Goal: Task Accomplishment & Management: Manage account settings

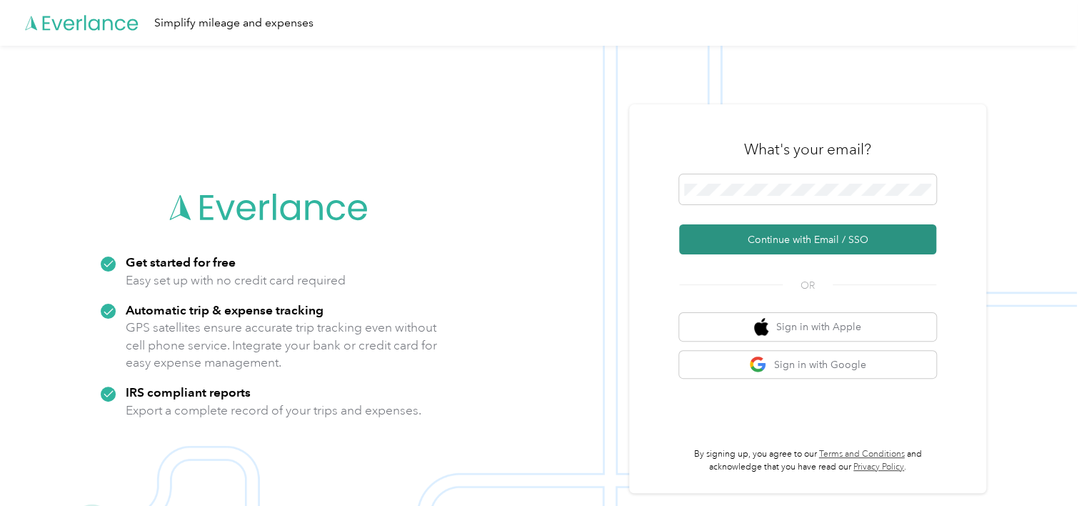
click at [817, 239] on button "Continue with Email / SSO" at bounding box center [807, 239] width 257 height 30
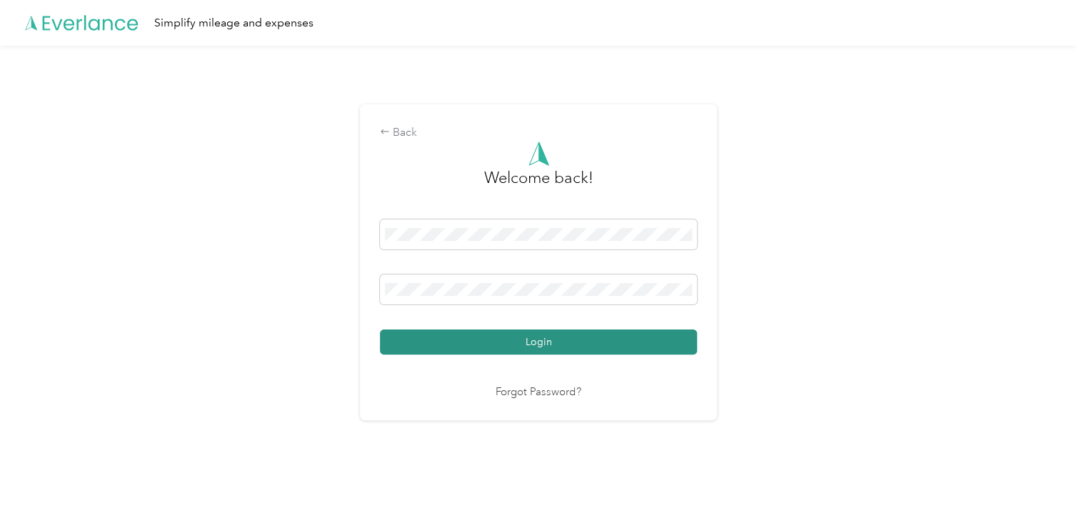
click at [537, 341] on button "Login" at bounding box center [538, 341] width 317 height 25
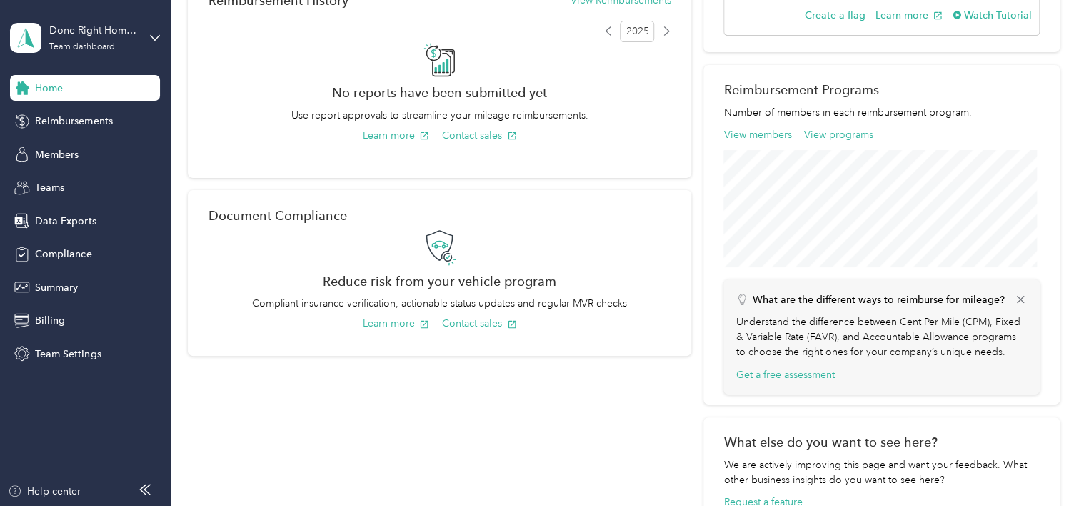
scroll to position [541, 0]
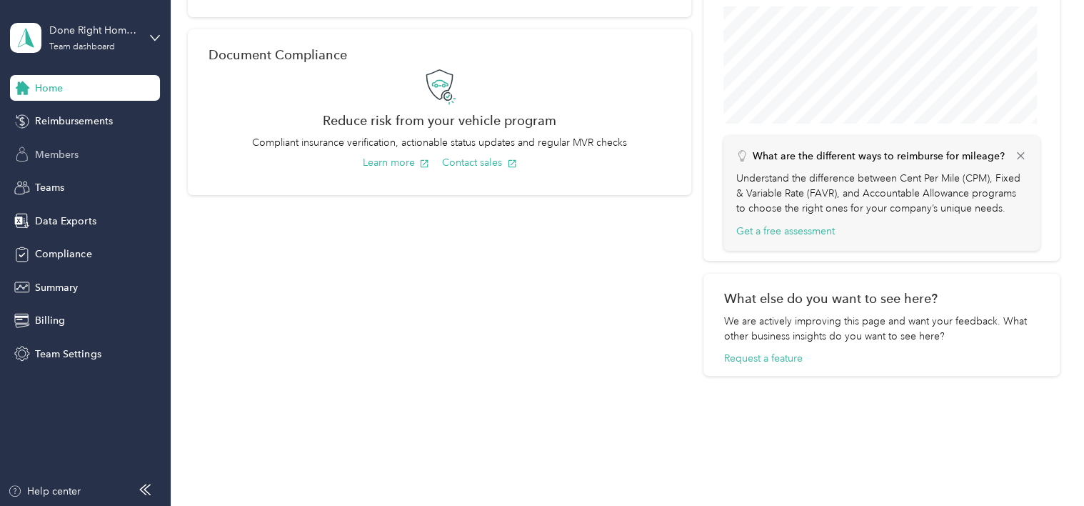
click at [57, 150] on span "Members" at bounding box center [57, 154] width 44 height 15
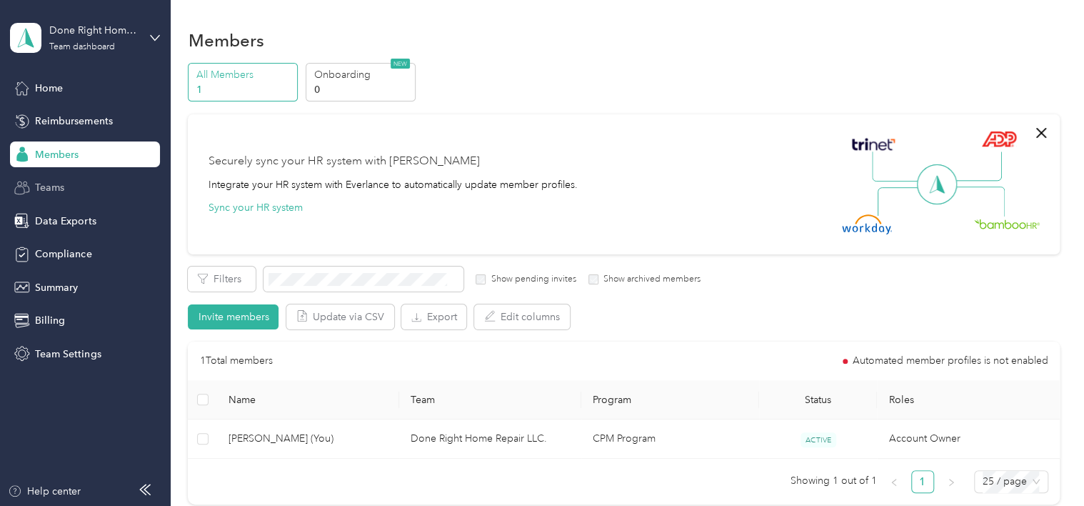
click at [62, 187] on span "Teams" at bounding box center [49, 187] width 29 height 15
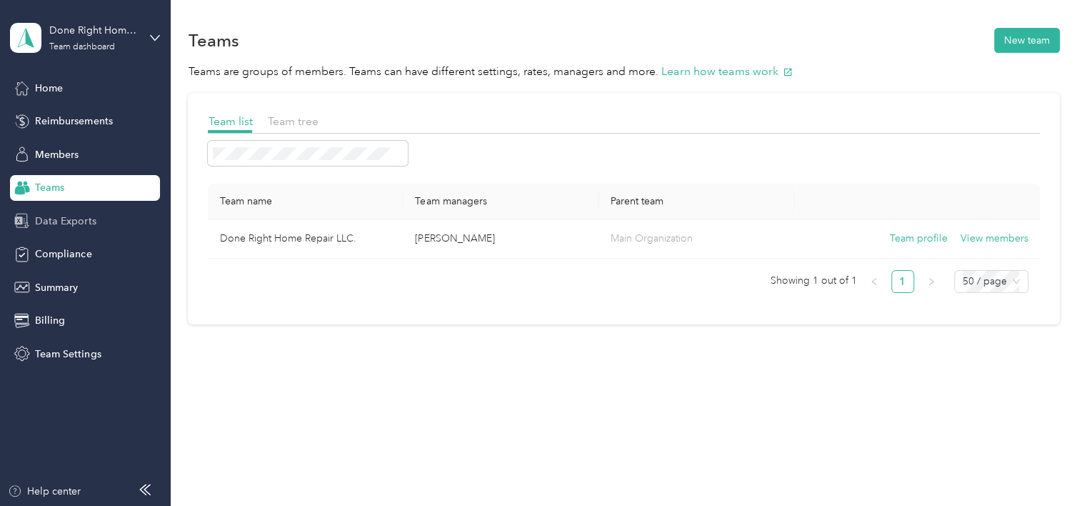
click at [69, 217] on span "Data Exports" at bounding box center [65, 221] width 61 height 15
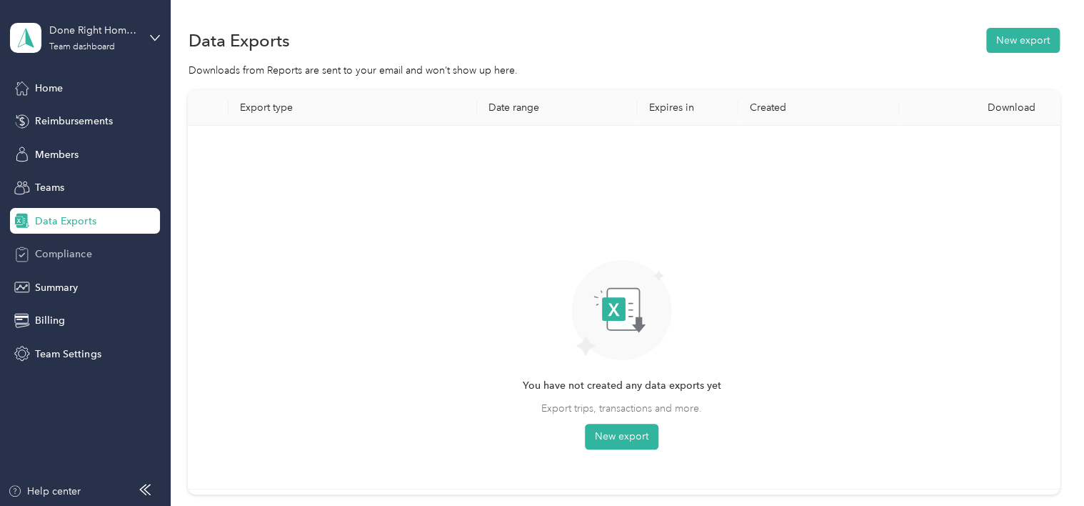
click at [66, 258] on span "Compliance" at bounding box center [63, 253] width 56 height 15
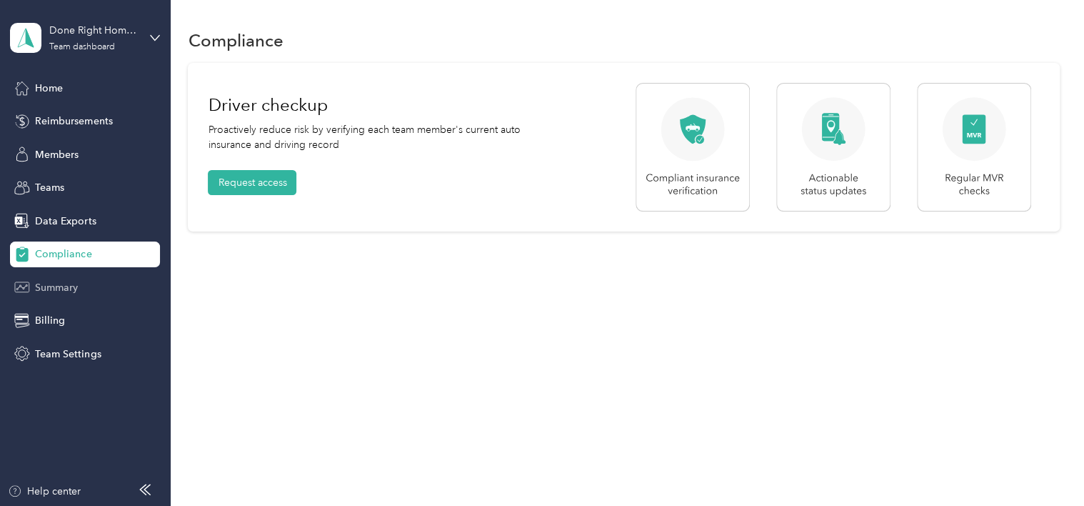
click at [60, 281] on span "Summary" at bounding box center [56, 287] width 43 height 15
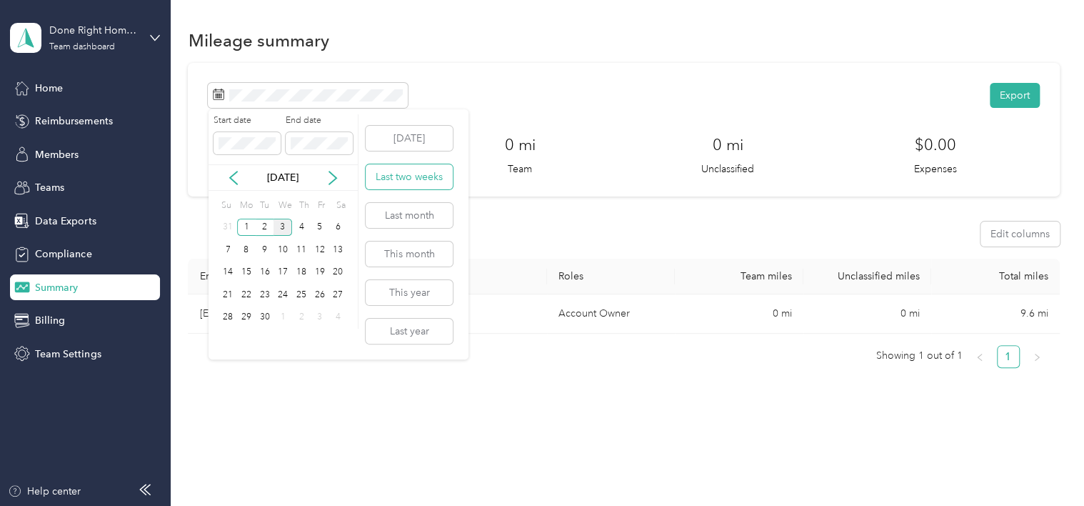
click at [406, 176] on button "Last two weeks" at bounding box center [409, 176] width 87 height 25
click at [417, 223] on button "Last month" at bounding box center [409, 215] width 87 height 25
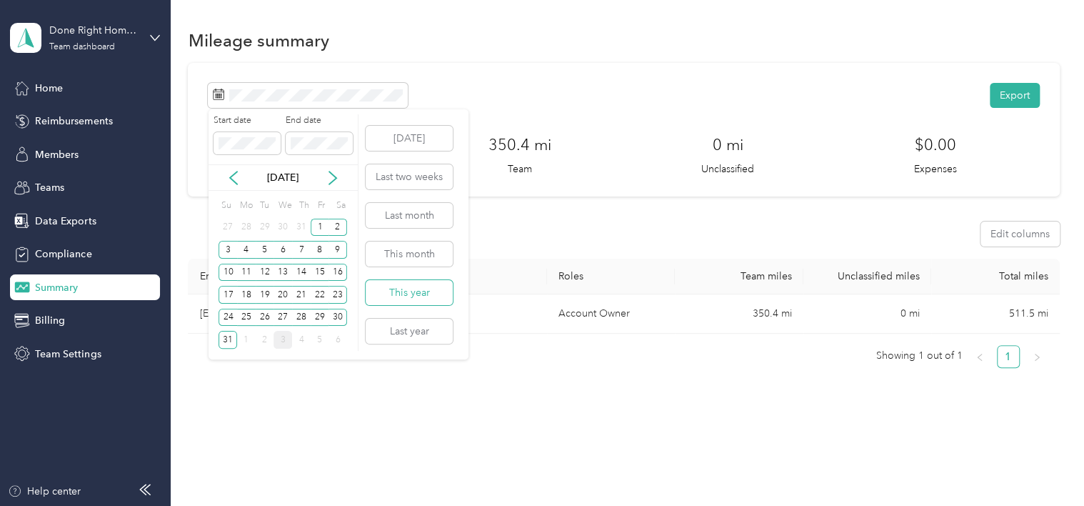
click at [409, 291] on button "This year" at bounding box center [409, 292] width 87 height 25
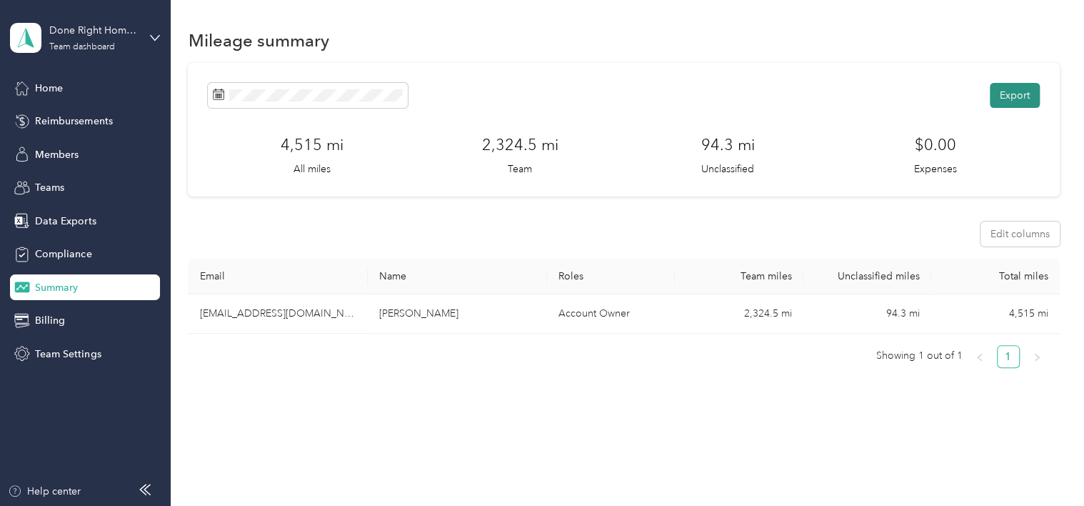
click at [1003, 99] on button "Export" at bounding box center [1015, 95] width 50 height 25
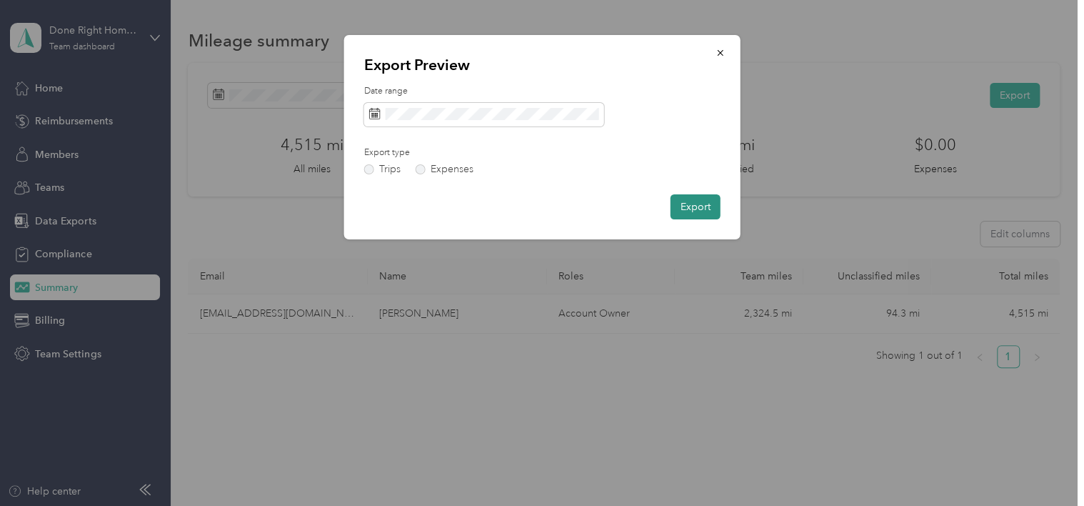
click at [696, 206] on button "Export" at bounding box center [696, 206] width 50 height 25
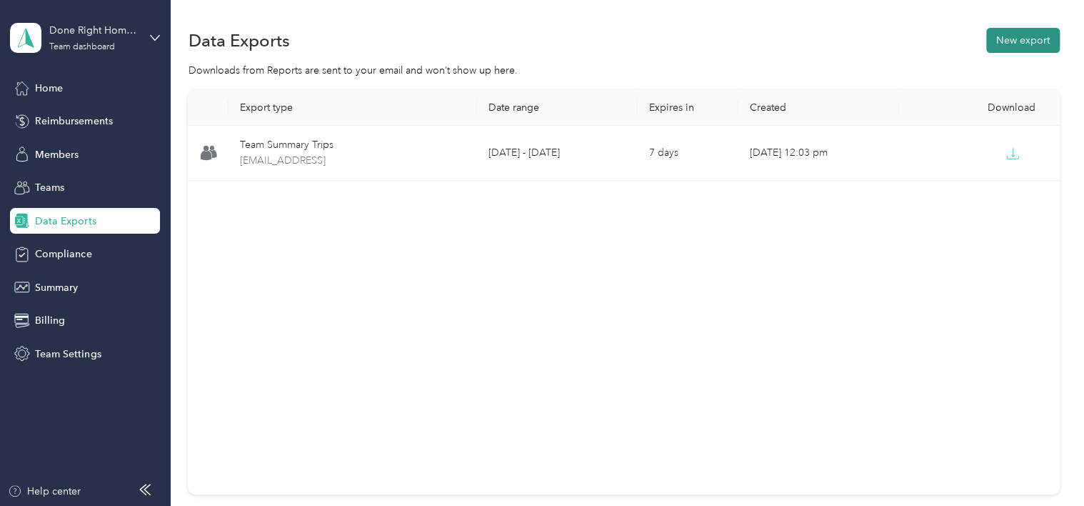
click at [1002, 36] on button "New export" at bounding box center [1023, 40] width 74 height 25
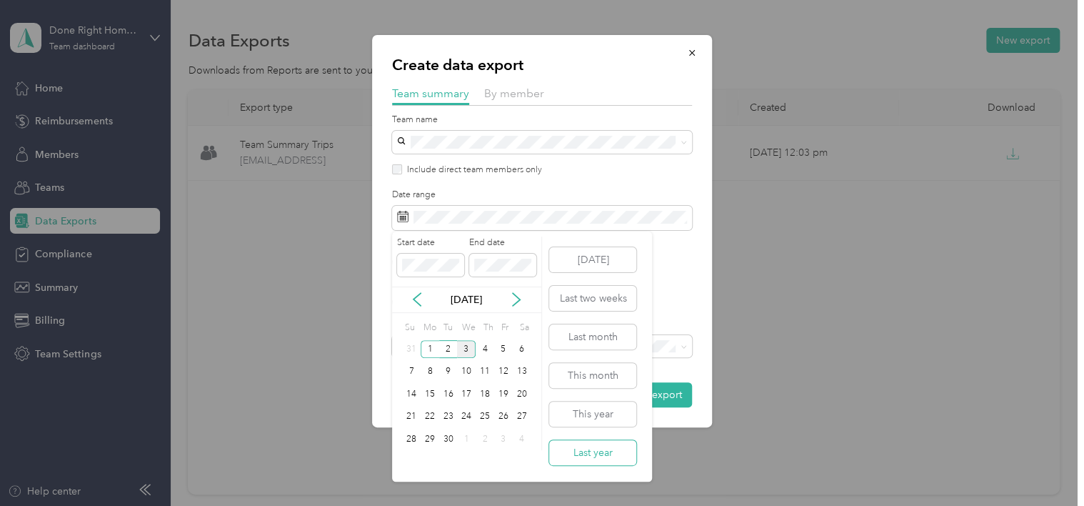
click at [591, 447] on button "Last year" at bounding box center [592, 452] width 87 height 25
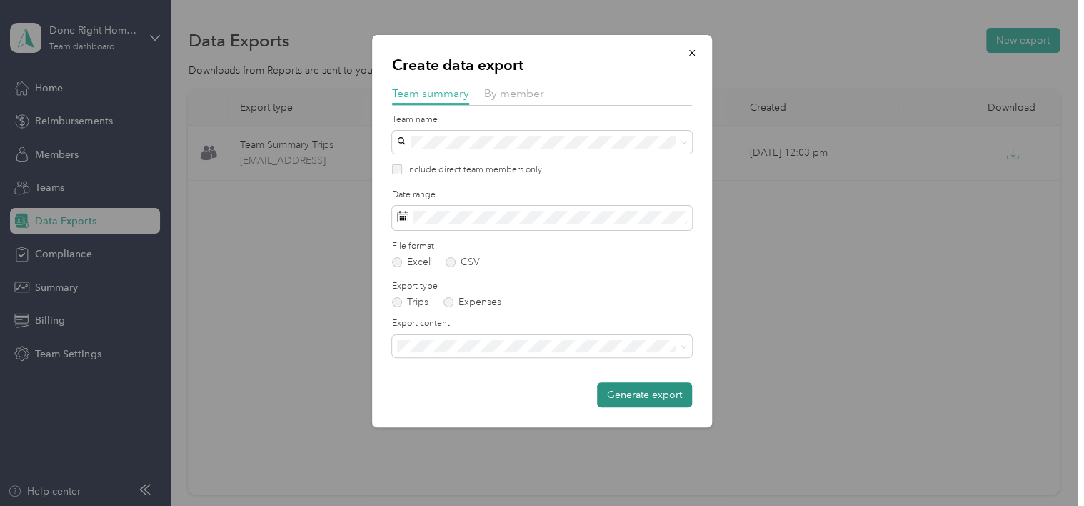
click at [630, 392] on button "Generate export" at bounding box center [644, 394] width 95 height 25
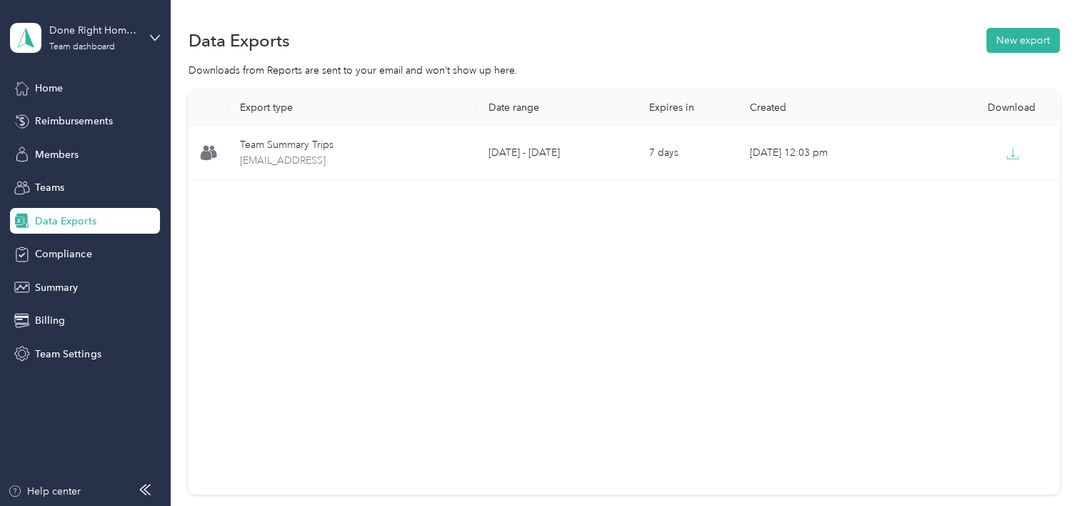
click at [69, 217] on span "Data Exports" at bounding box center [65, 221] width 61 height 15
click at [49, 183] on span "Teams" at bounding box center [49, 187] width 29 height 15
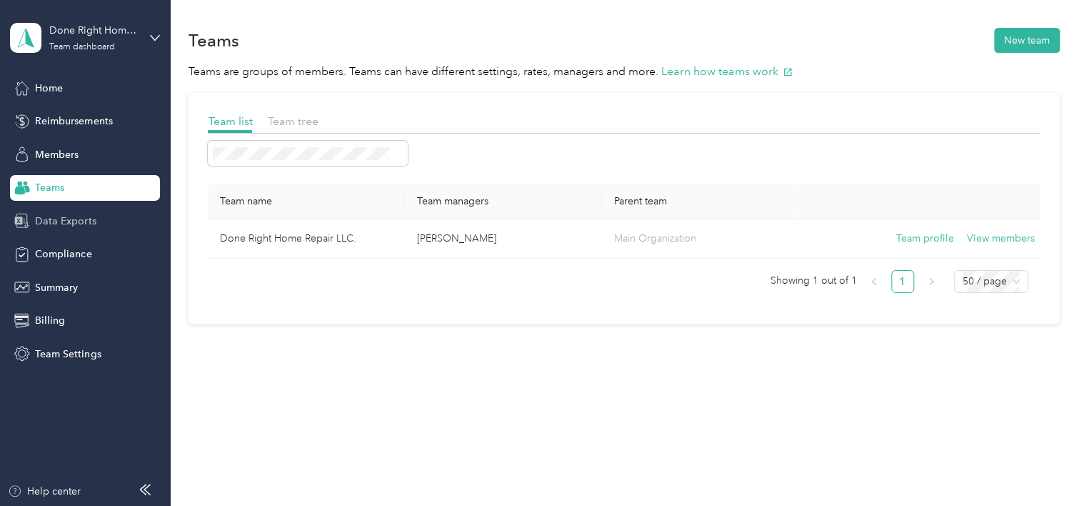
click at [50, 217] on span "Data Exports" at bounding box center [65, 221] width 61 height 15
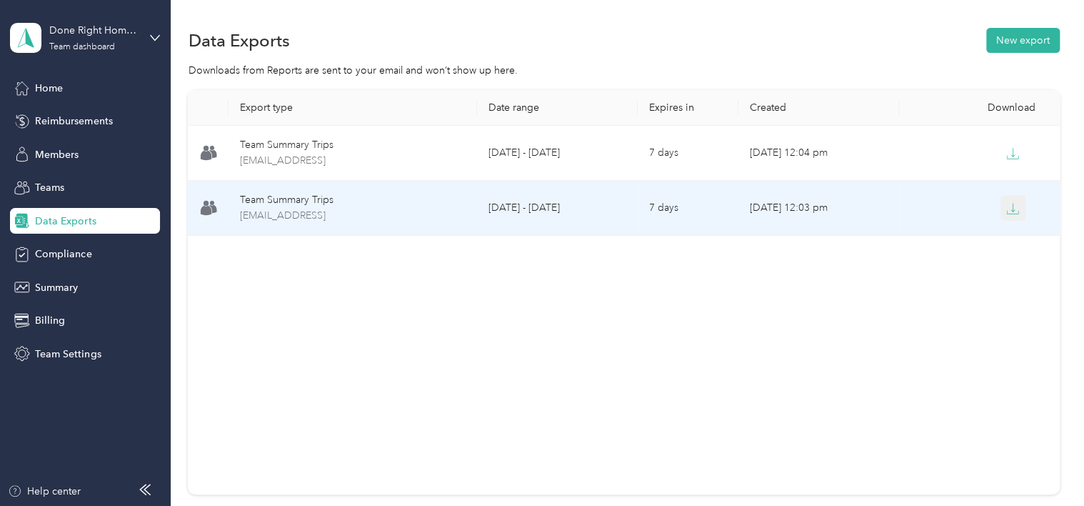
click at [1006, 209] on icon "button" at bounding box center [1012, 208] width 13 height 13
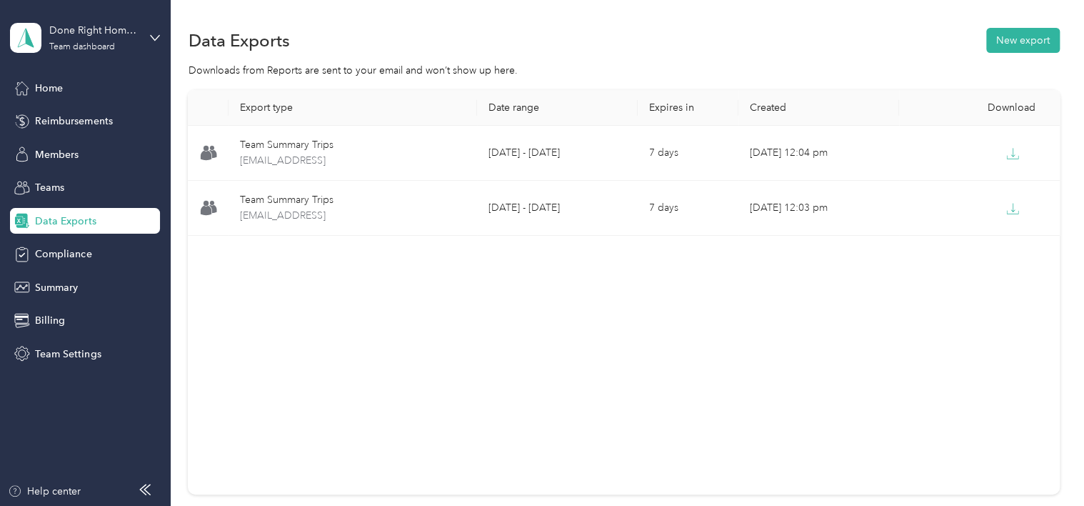
click at [760, 305] on div "Export type Date range Expires in Created Download Team Summary Trips [EMAIL_AD…" at bounding box center [623, 292] width 871 height 404
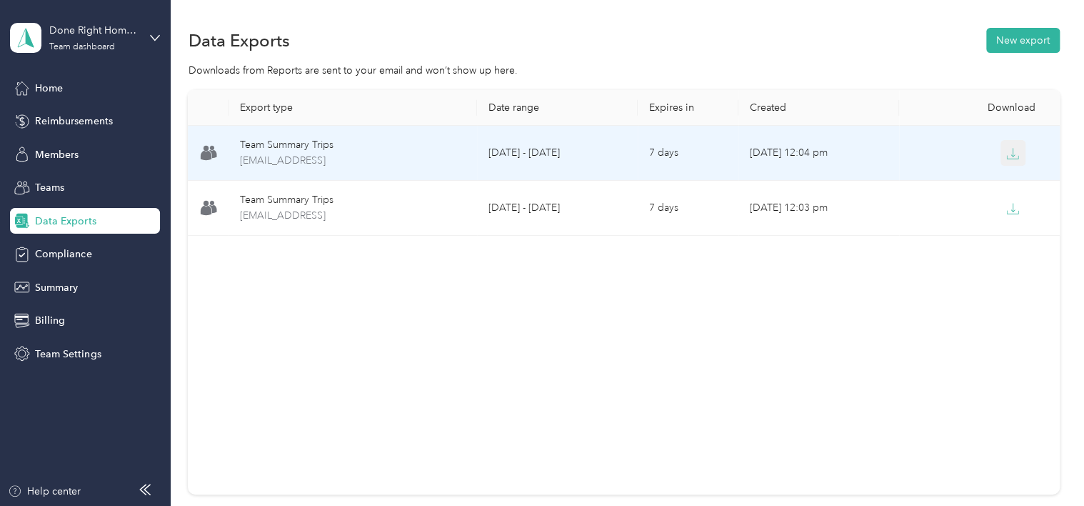
click at [1007, 154] on icon "button" at bounding box center [1012, 153] width 13 height 13
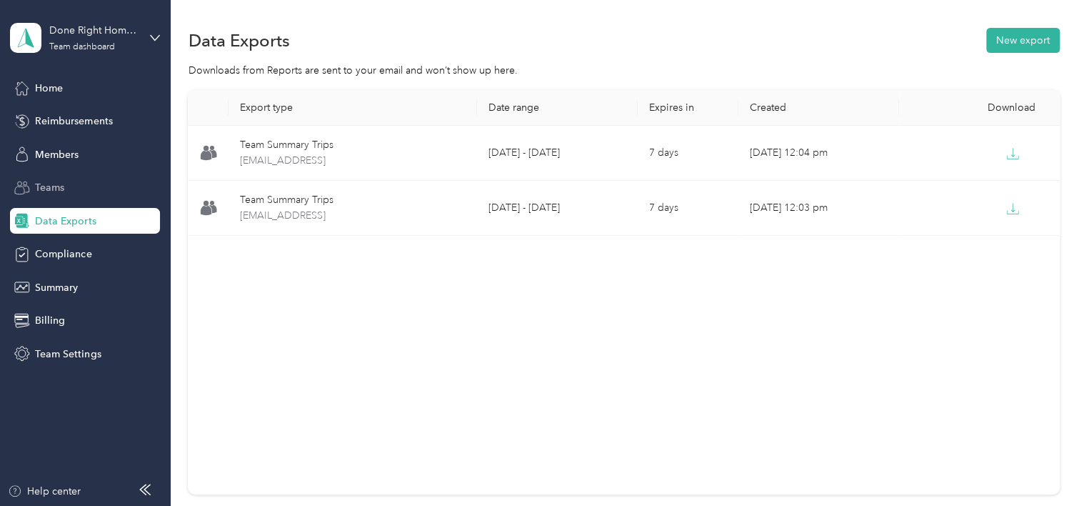
click at [39, 186] on span "Teams" at bounding box center [49, 187] width 29 height 15
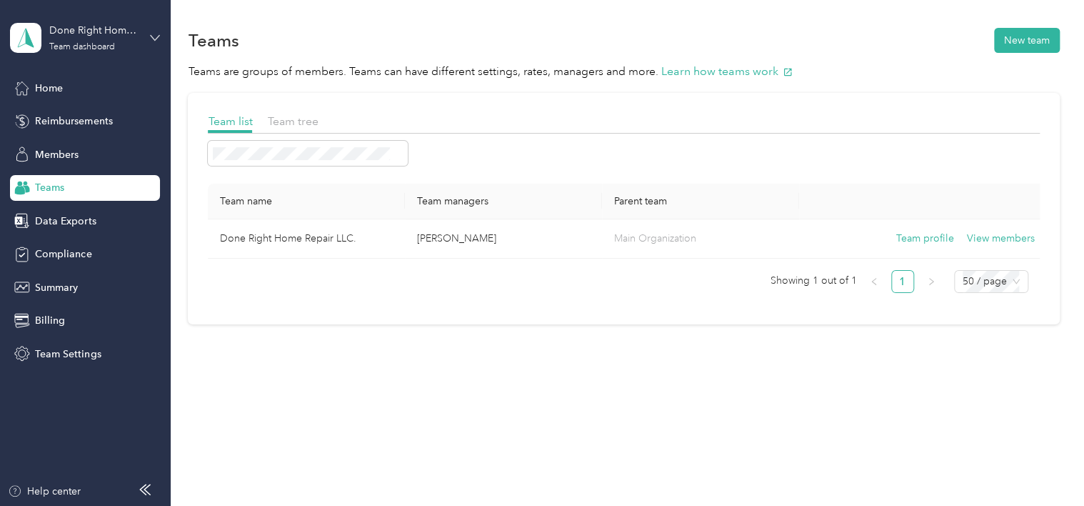
click at [154, 37] on icon at bounding box center [155, 38] width 10 height 10
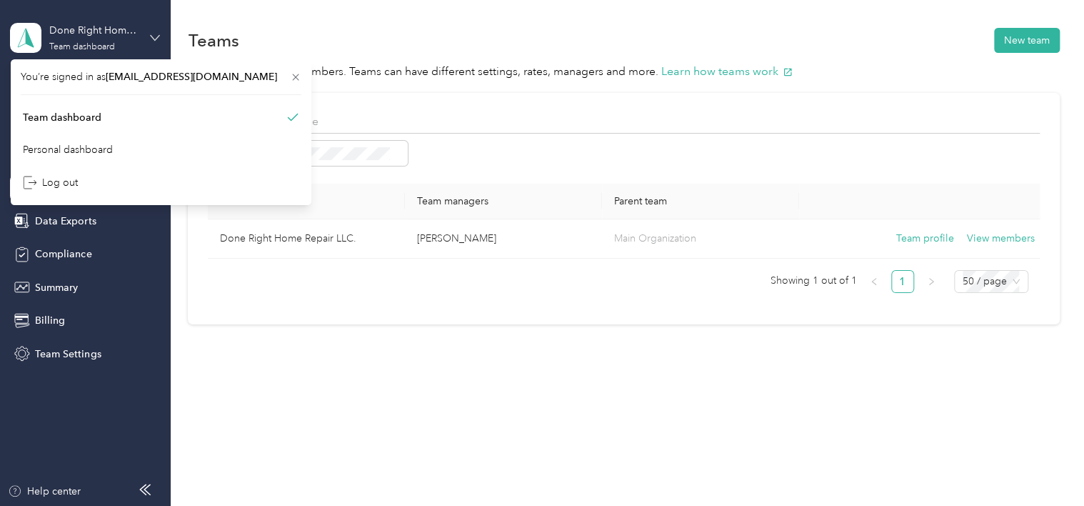
click at [154, 37] on icon at bounding box center [155, 38] width 10 height 10
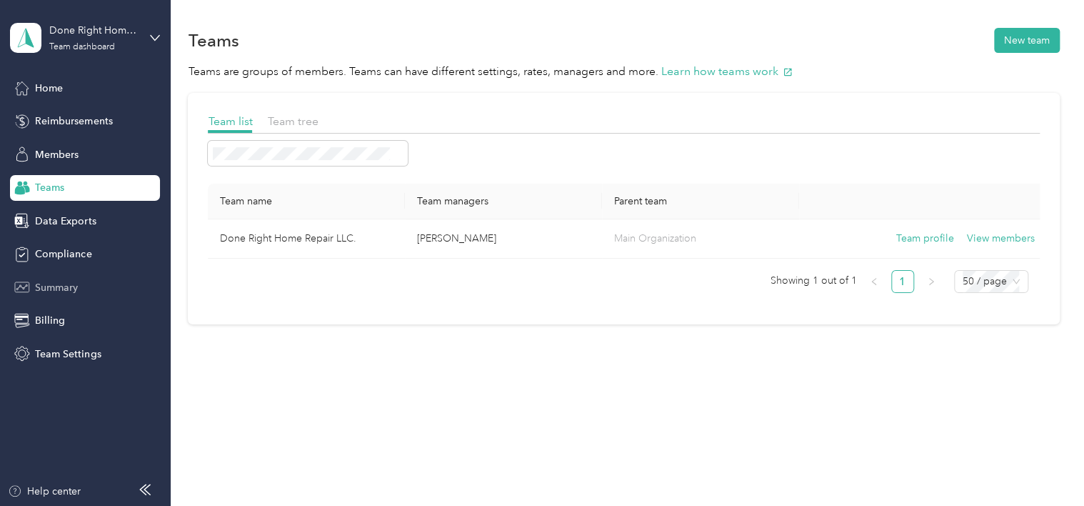
click at [63, 282] on span "Summary" at bounding box center [56, 287] width 43 height 15
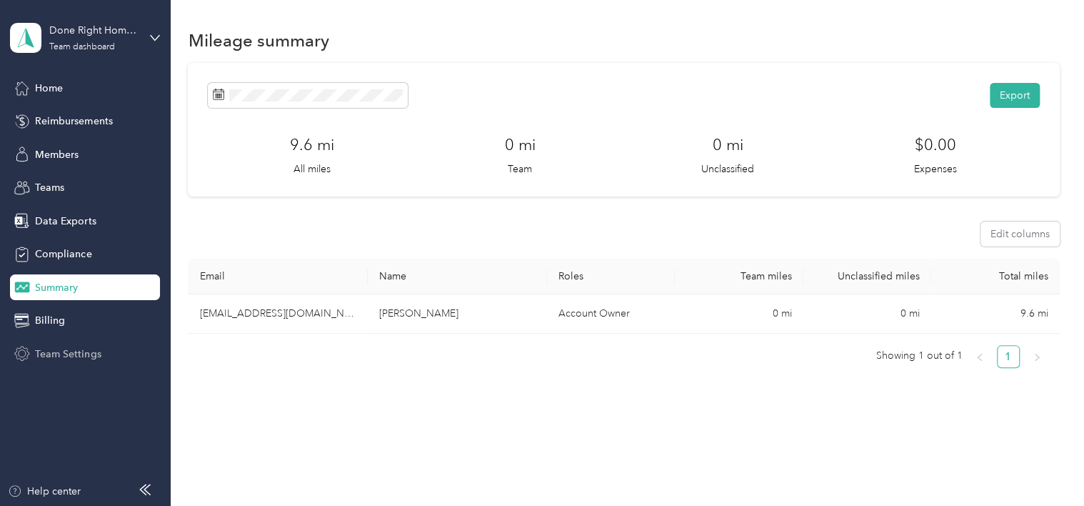
click at [50, 352] on span "Team Settings" at bounding box center [68, 353] width 66 height 15
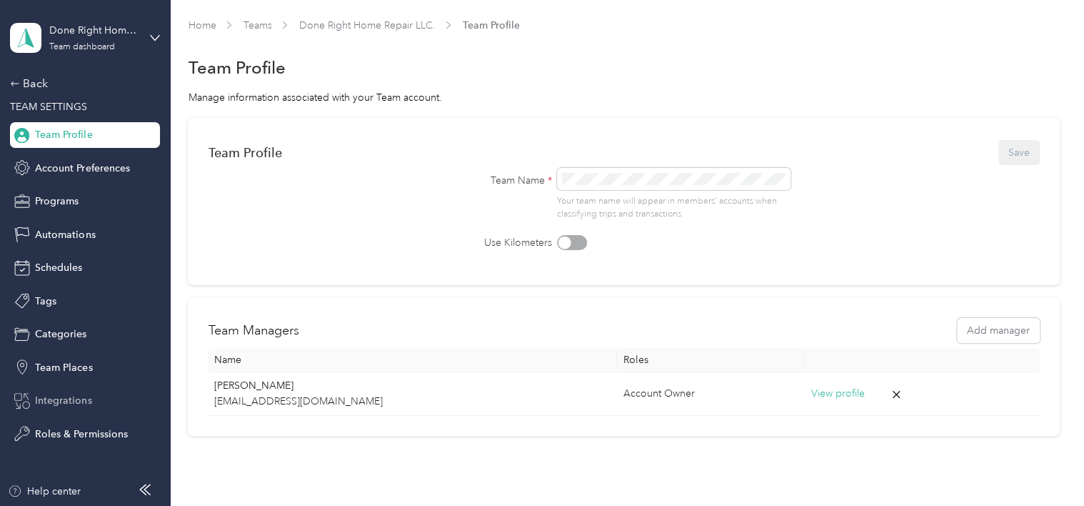
click at [63, 399] on span "Integrations" at bounding box center [63, 400] width 56 height 15
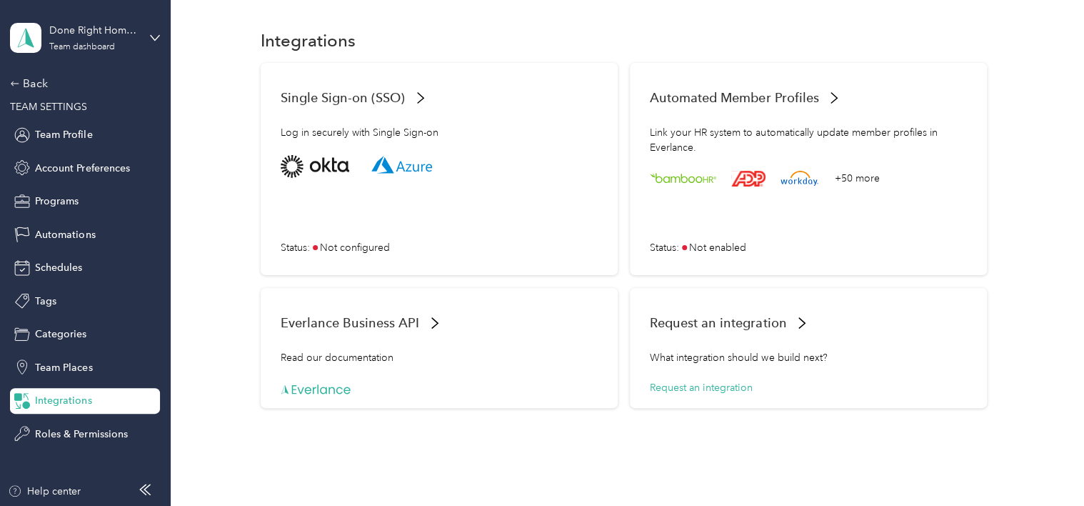
click at [63, 399] on span "Integrations" at bounding box center [63, 400] width 56 height 15
click at [59, 197] on span "Programs" at bounding box center [57, 201] width 44 height 15
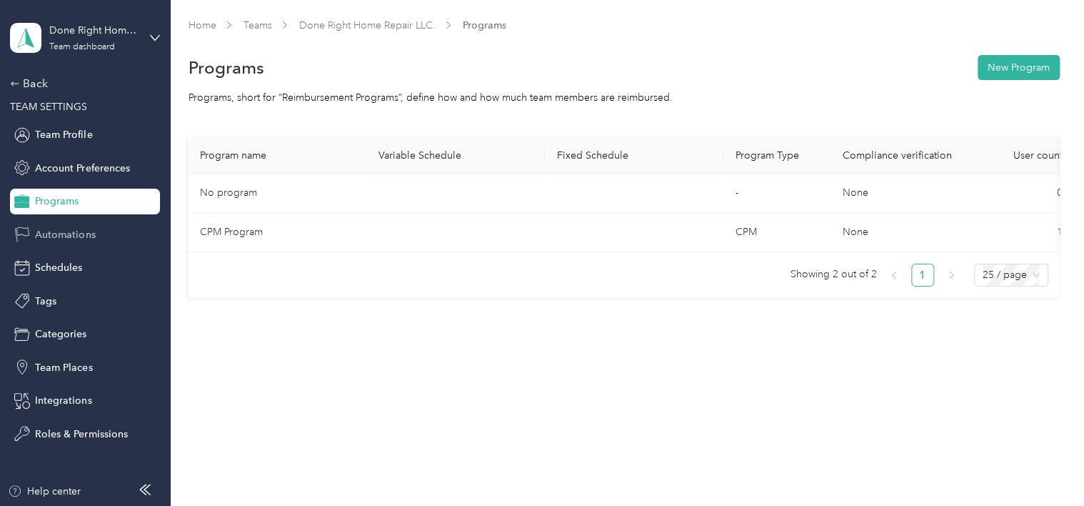
click at [59, 236] on span "Automations" at bounding box center [65, 234] width 60 height 15
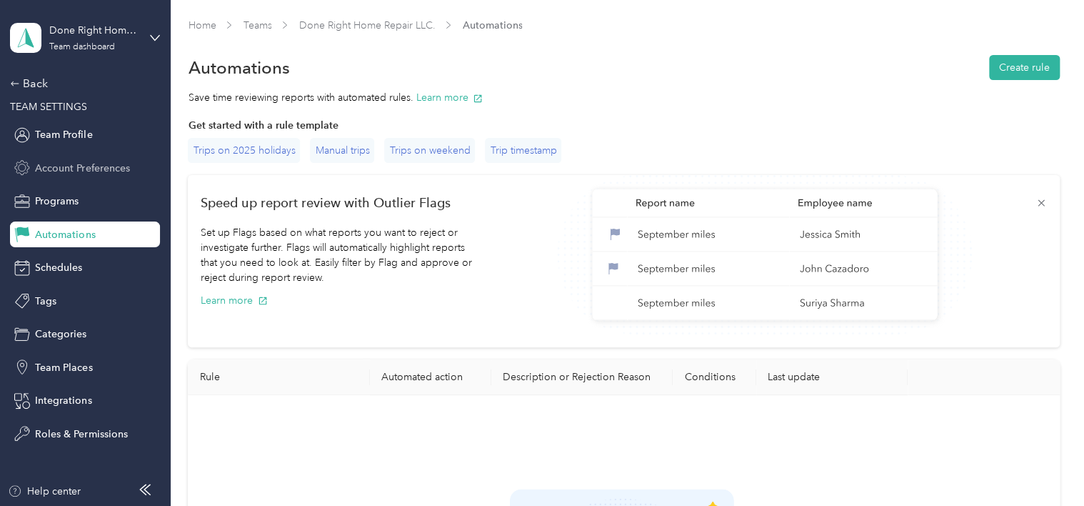
click at [62, 165] on span "Account Preferences" at bounding box center [82, 168] width 94 height 15
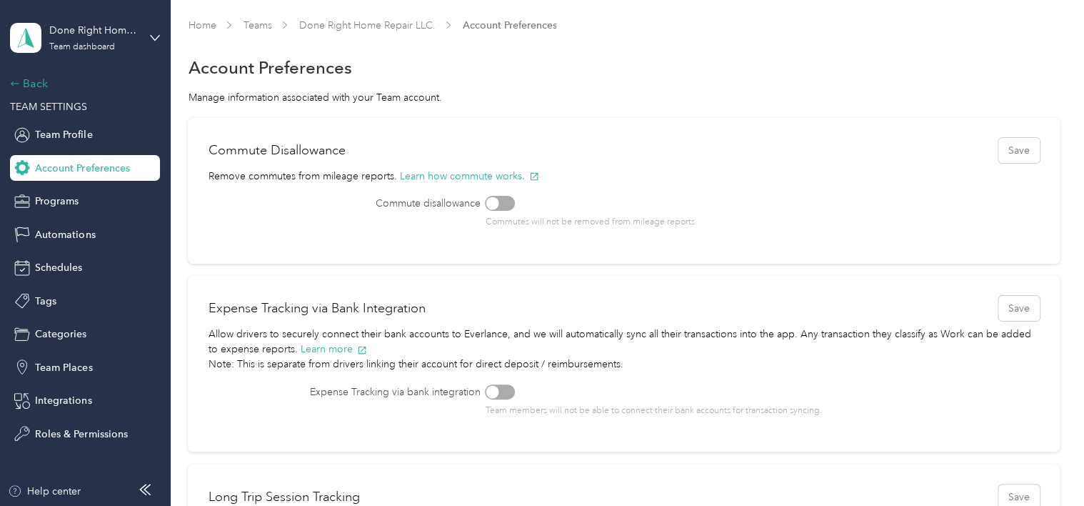
click at [31, 85] on div "Back" at bounding box center [81, 83] width 143 height 17
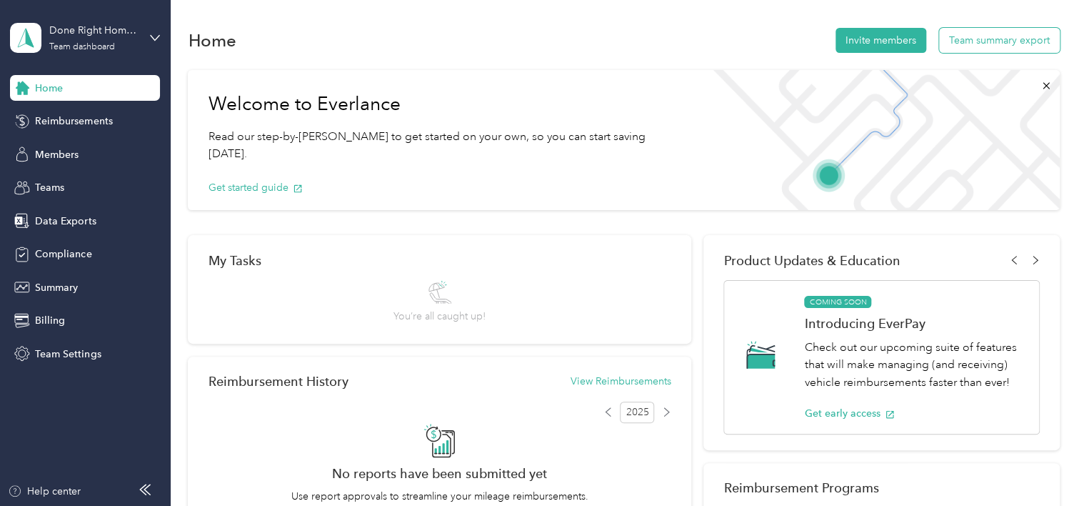
click at [965, 34] on button "Team summary export" at bounding box center [999, 40] width 121 height 25
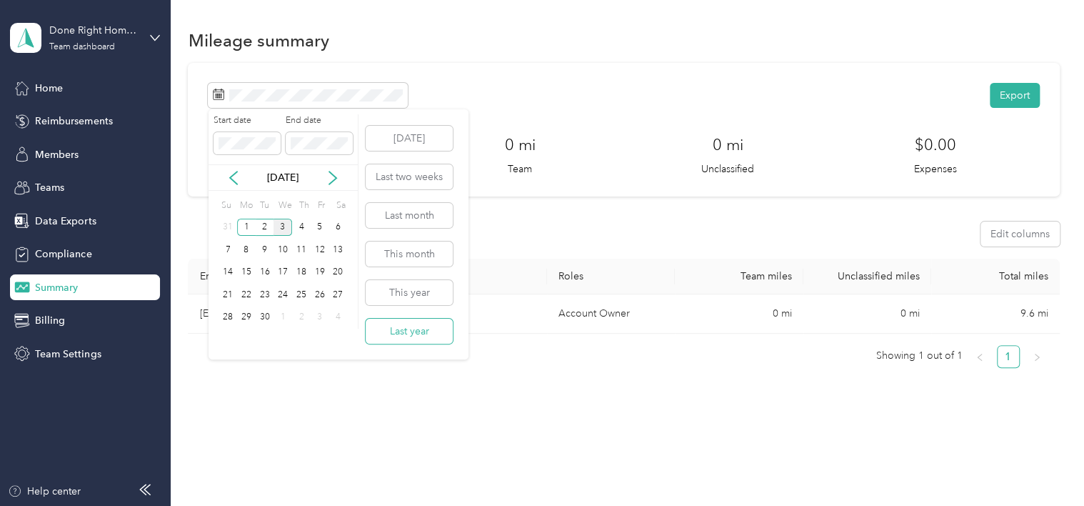
click at [406, 327] on button "Last year" at bounding box center [409, 330] width 87 height 25
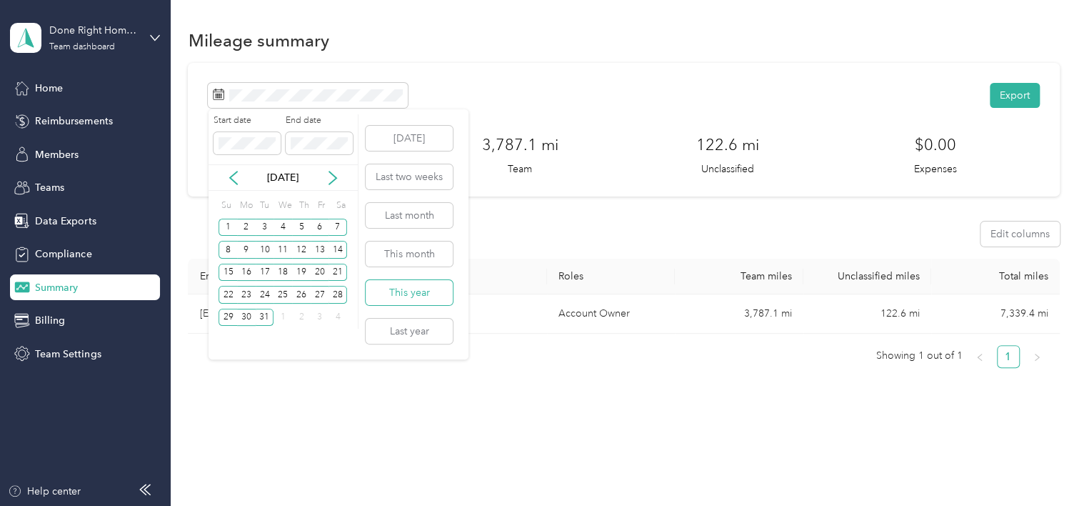
click at [401, 290] on button "This year" at bounding box center [409, 292] width 87 height 25
click at [416, 214] on button "Last month" at bounding box center [409, 215] width 87 height 25
click at [331, 177] on icon at bounding box center [333, 178] width 14 height 14
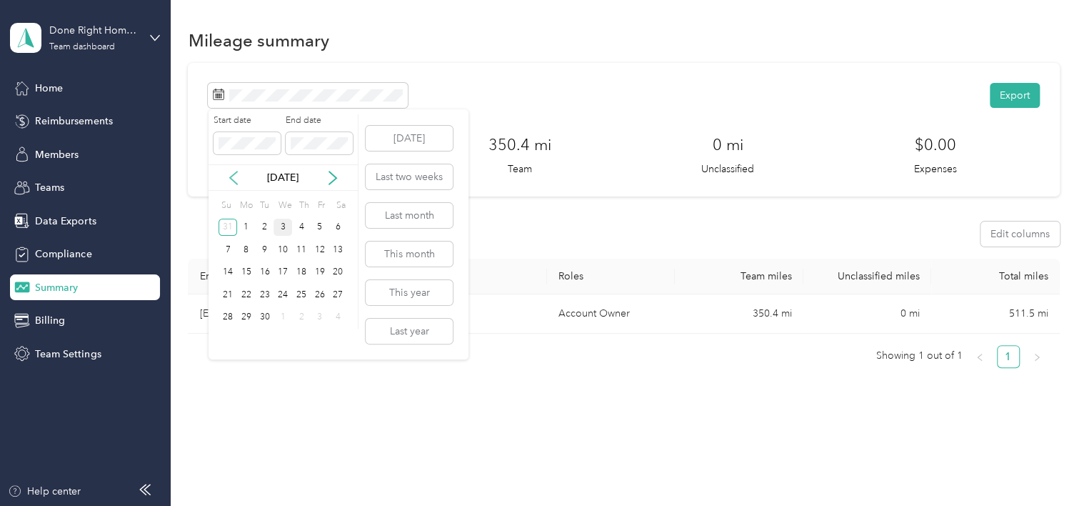
click at [231, 184] on icon at bounding box center [233, 178] width 14 height 14
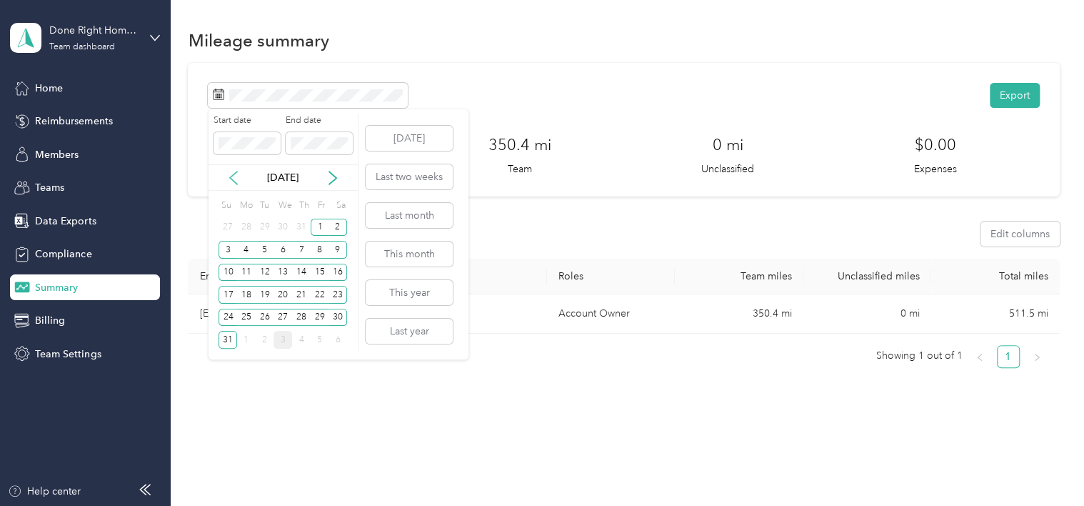
click at [231, 184] on icon at bounding box center [233, 178] width 14 height 14
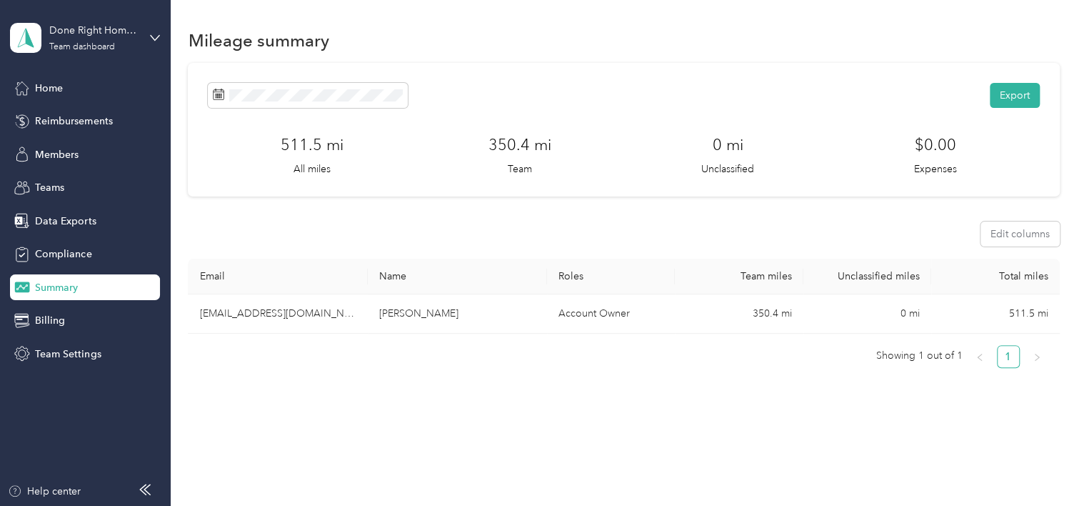
click at [353, 383] on div "Export 511.5 mi All miles 350.4 mi Team 0 mi Unclassified $0.00 Expenses Edit c…" at bounding box center [623, 251] width 871 height 377
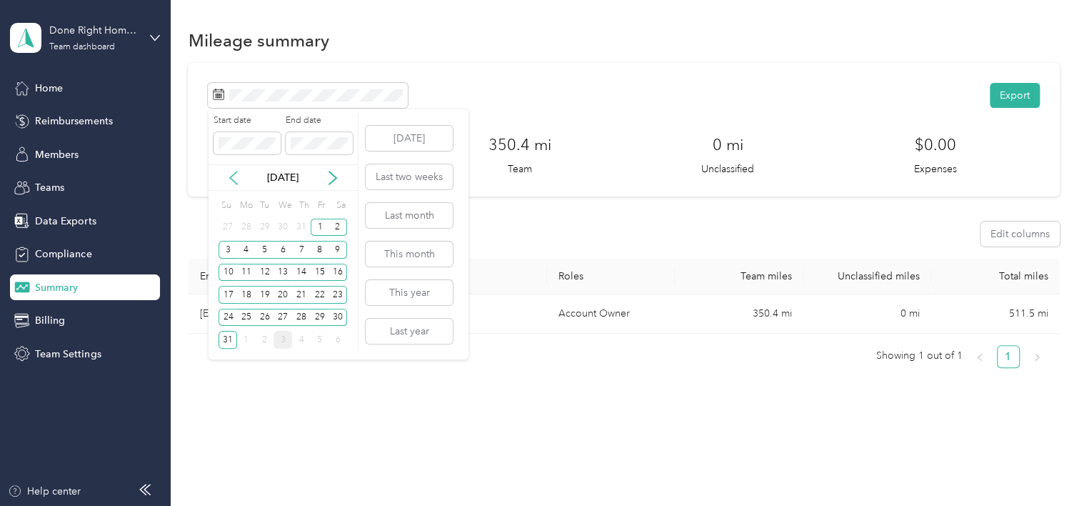
click at [234, 178] on icon at bounding box center [233, 178] width 14 height 14
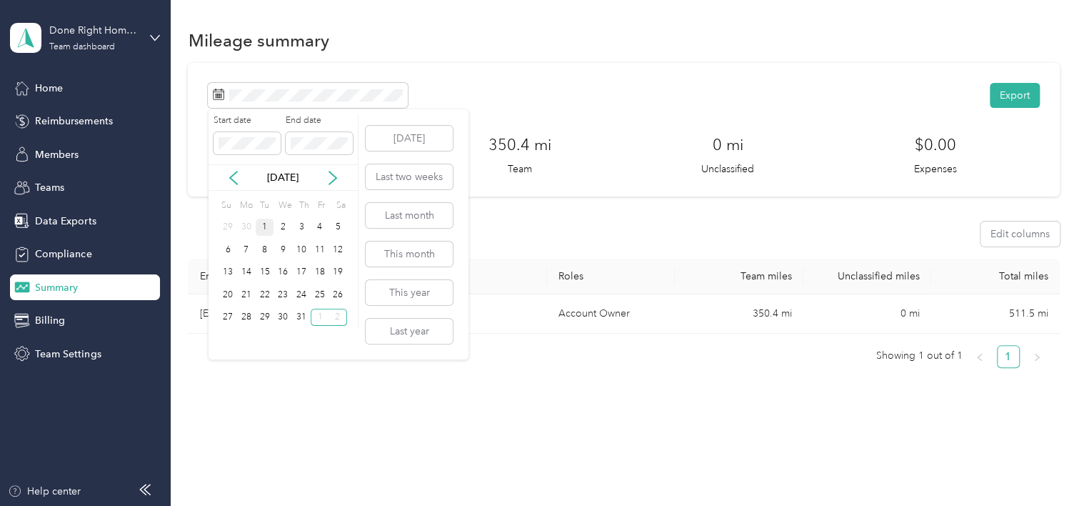
click at [265, 227] on div "1" at bounding box center [265, 228] width 19 height 18
click at [303, 316] on div "31" at bounding box center [301, 317] width 19 height 18
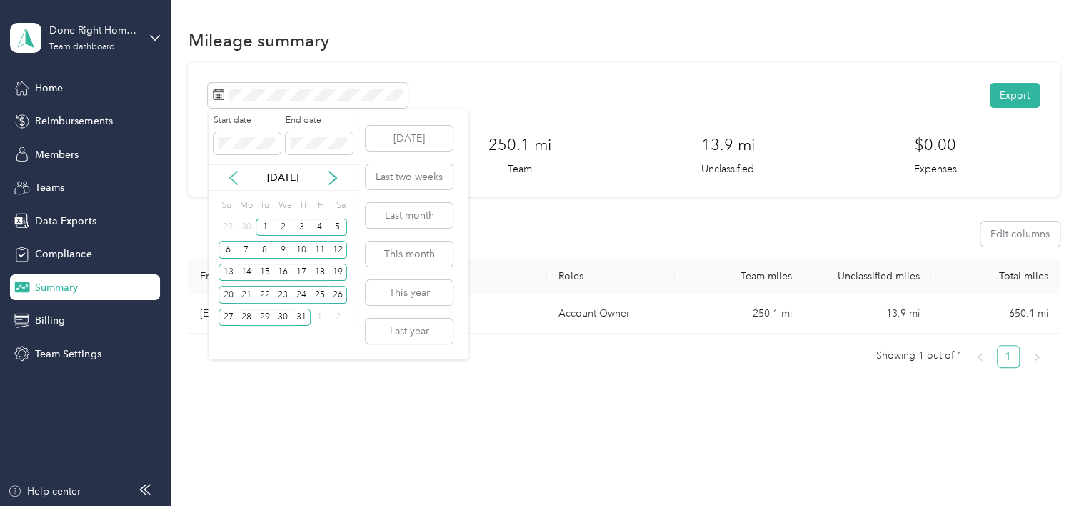
click at [229, 174] on icon at bounding box center [233, 178] width 14 height 14
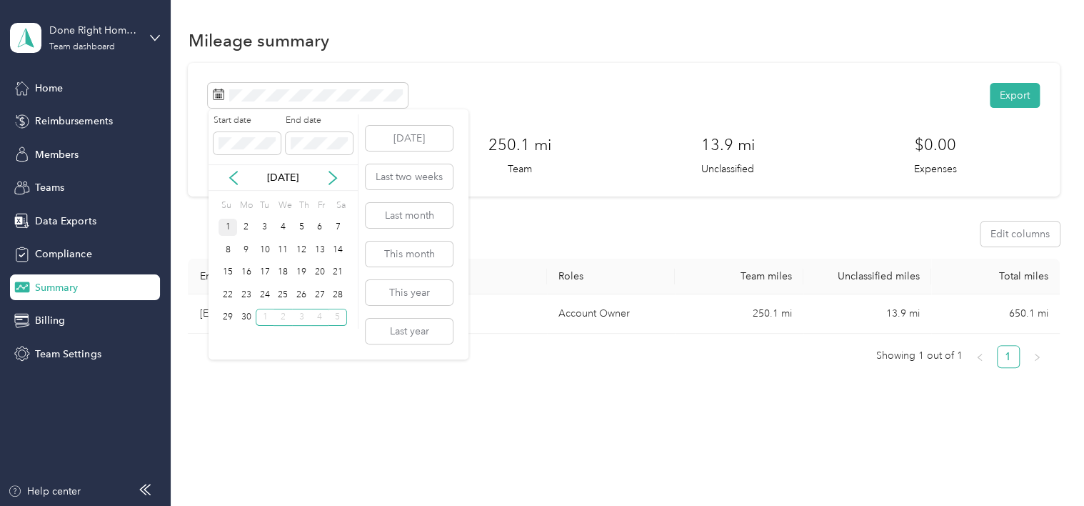
click at [226, 226] on div "1" at bounding box center [228, 228] width 19 height 18
click at [246, 314] on div "30" at bounding box center [246, 317] width 19 height 18
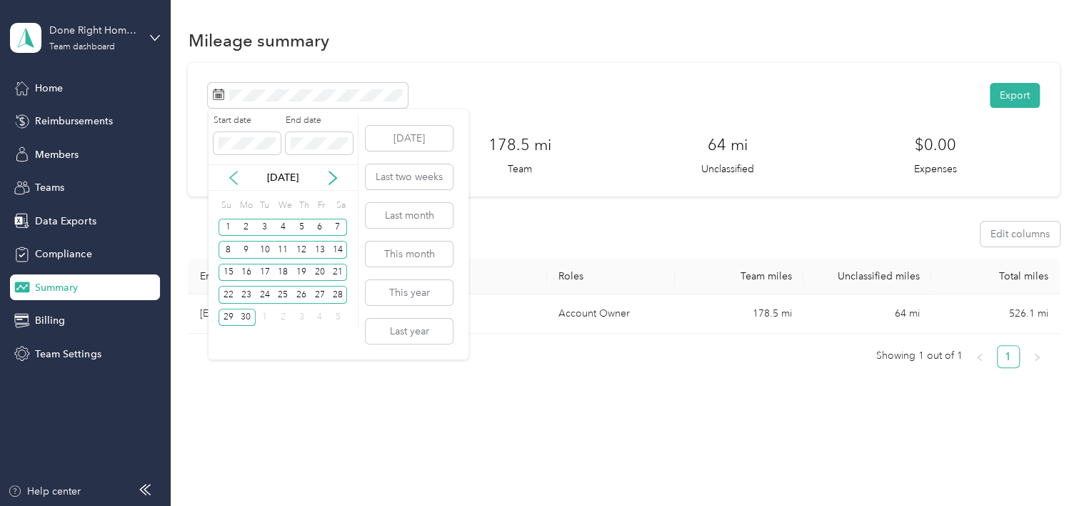
click at [233, 176] on icon at bounding box center [233, 178] width 14 height 14
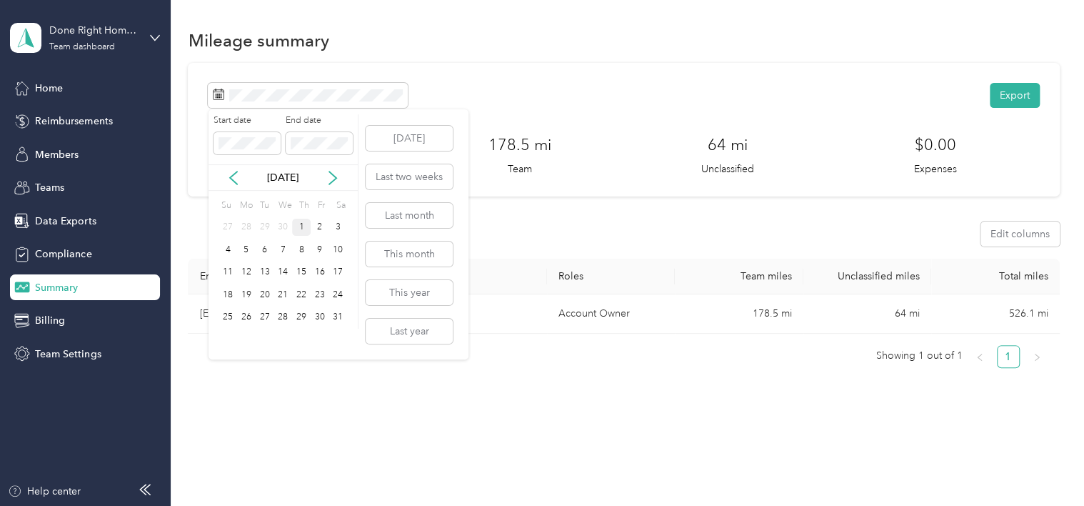
click at [298, 223] on div "1" at bounding box center [301, 228] width 19 height 18
click at [340, 316] on div "31" at bounding box center [337, 317] width 19 height 18
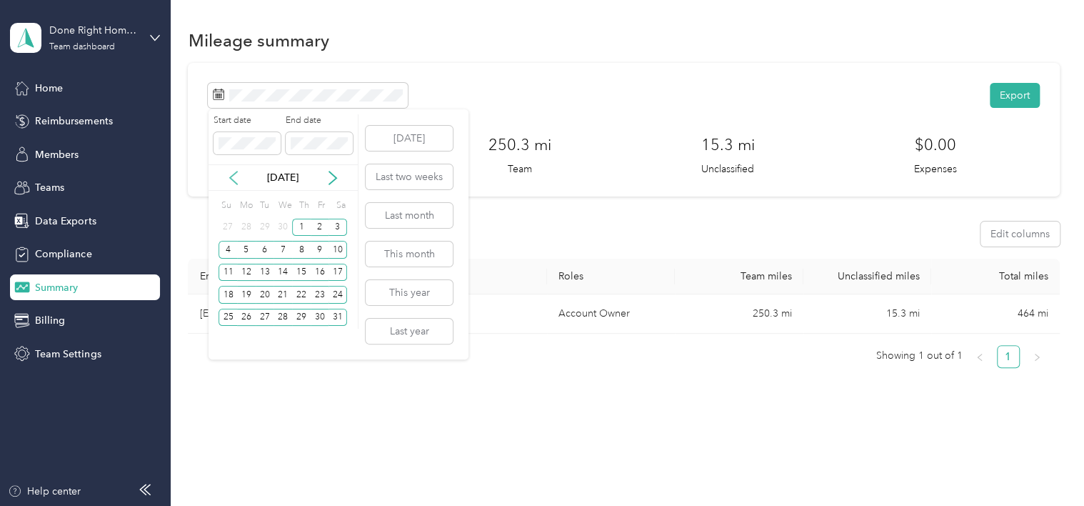
click at [234, 177] on icon at bounding box center [233, 178] width 14 height 14
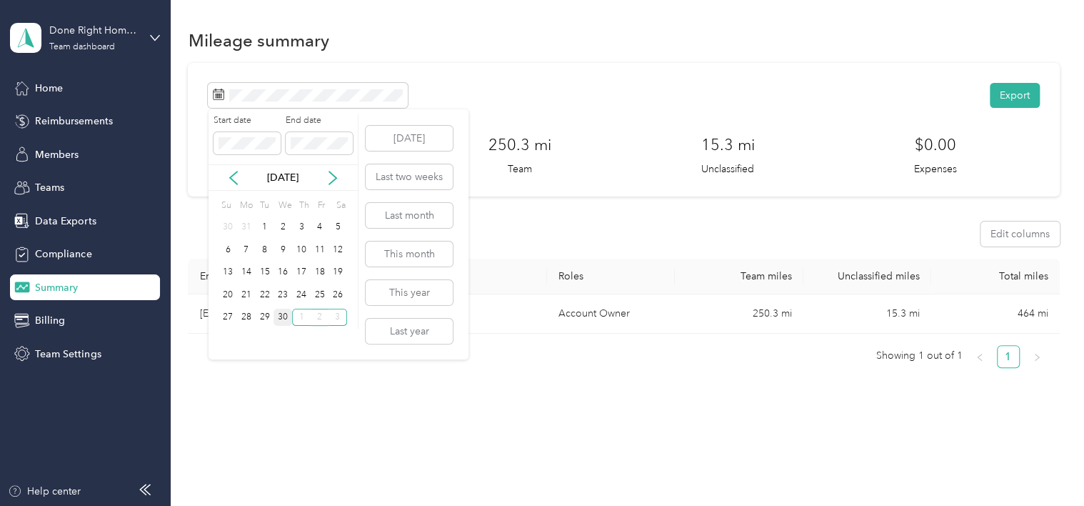
click at [278, 313] on div "30" at bounding box center [282, 317] width 19 height 18
click at [265, 226] on div "1" at bounding box center [265, 228] width 19 height 18
click at [232, 181] on icon at bounding box center [233, 178] width 14 height 14
click at [333, 176] on icon at bounding box center [333, 178] width 14 height 14
click at [268, 226] on div "1" at bounding box center [265, 228] width 19 height 18
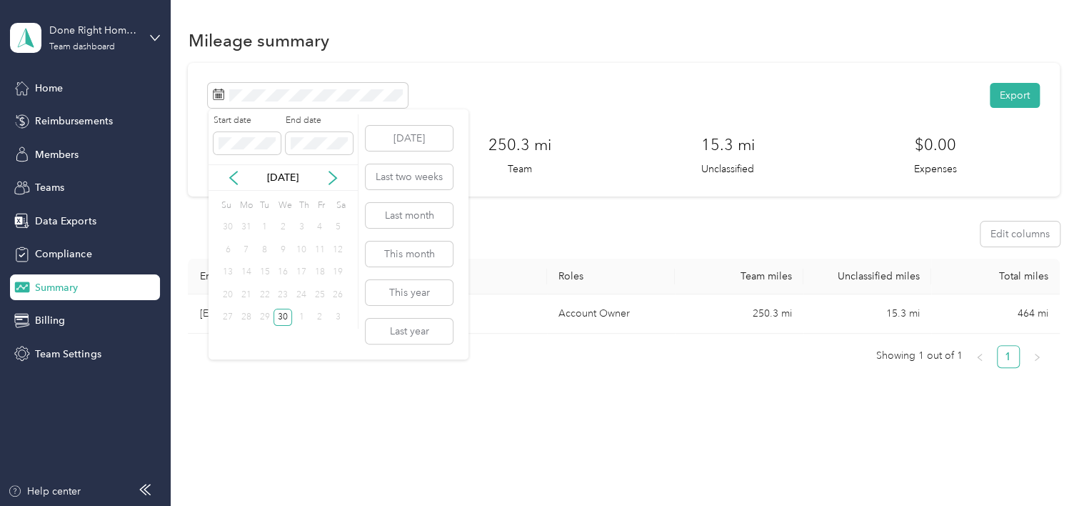
click at [268, 226] on div "1" at bounding box center [265, 228] width 19 height 18
click at [275, 119] on label "Start date" at bounding box center [247, 120] width 67 height 13
click at [229, 176] on icon at bounding box center [233, 178] width 14 height 14
click at [331, 174] on icon at bounding box center [332, 177] width 7 height 13
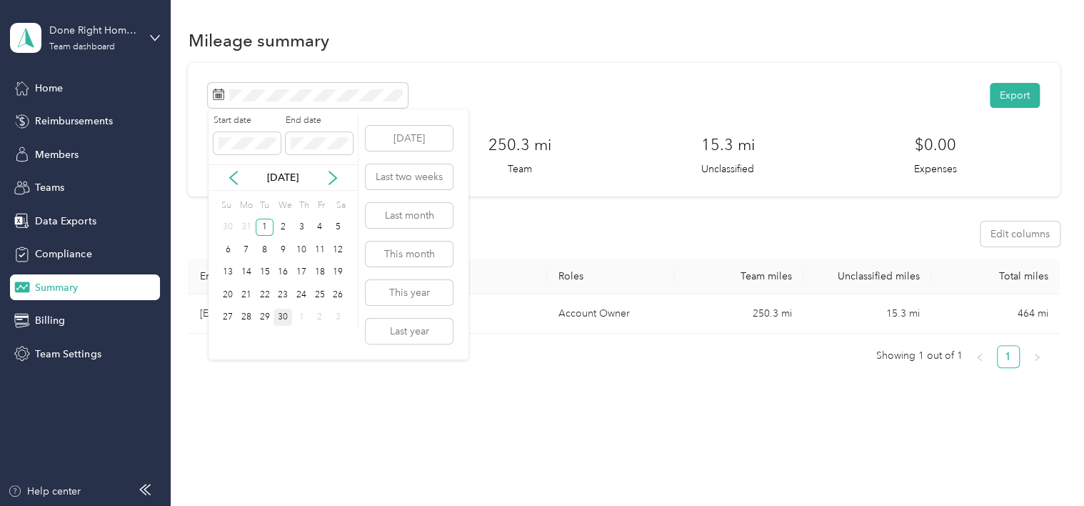
click at [283, 314] on div "30" at bounding box center [282, 317] width 19 height 18
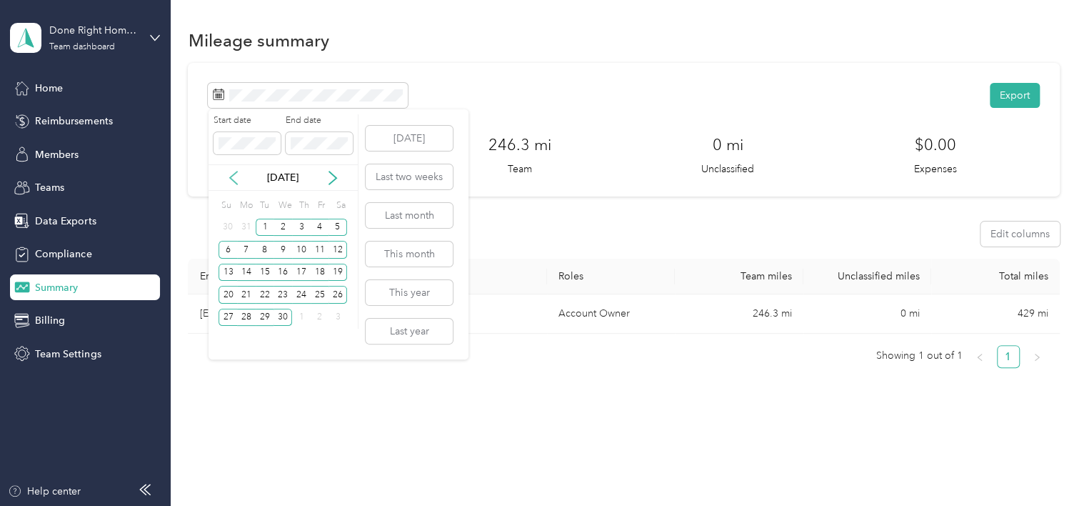
click at [231, 174] on icon at bounding box center [233, 178] width 14 height 14
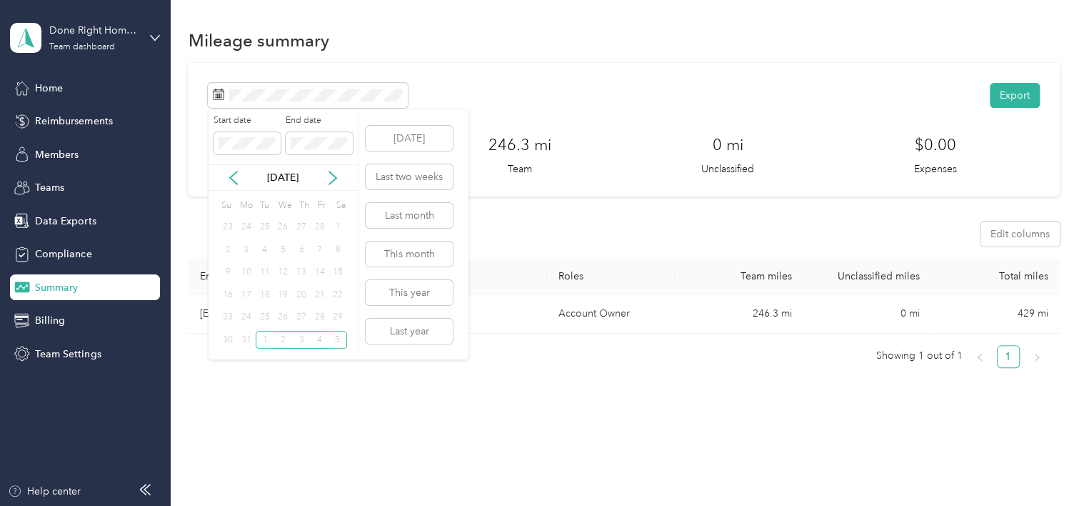
click at [337, 226] on div "1" at bounding box center [337, 228] width 19 height 18
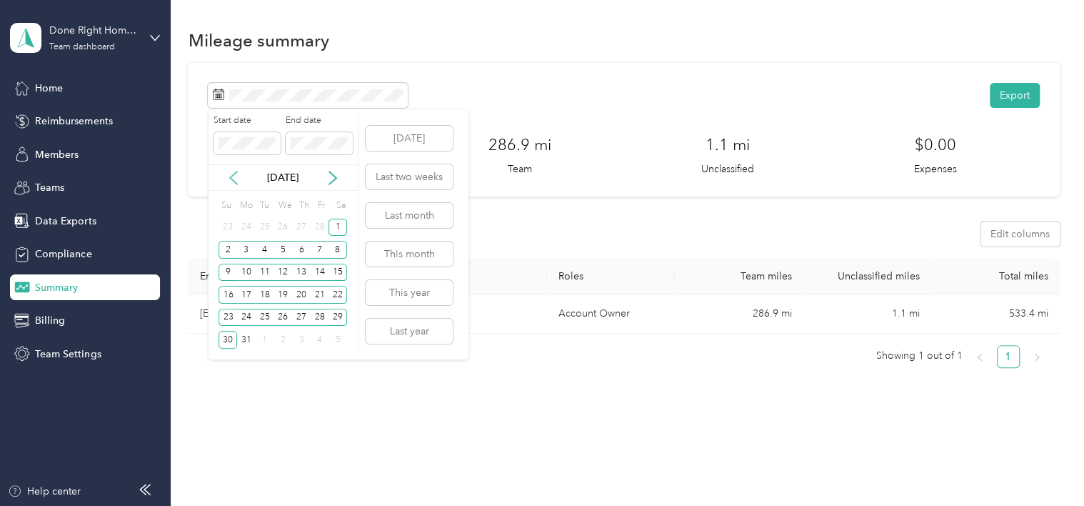
click at [234, 177] on icon at bounding box center [233, 178] width 14 height 14
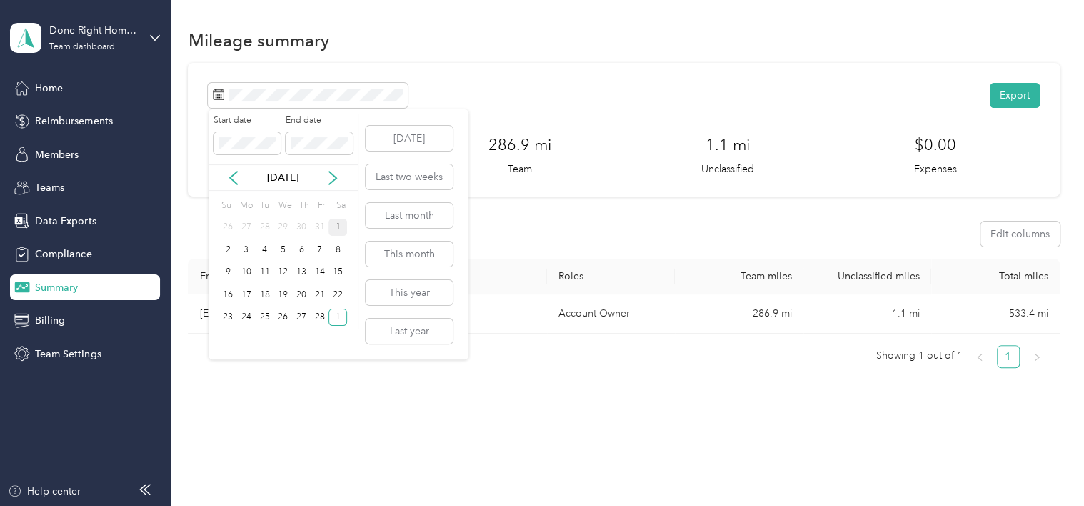
click at [338, 223] on div "1" at bounding box center [337, 228] width 19 height 18
click at [319, 312] on div "28" at bounding box center [320, 317] width 19 height 18
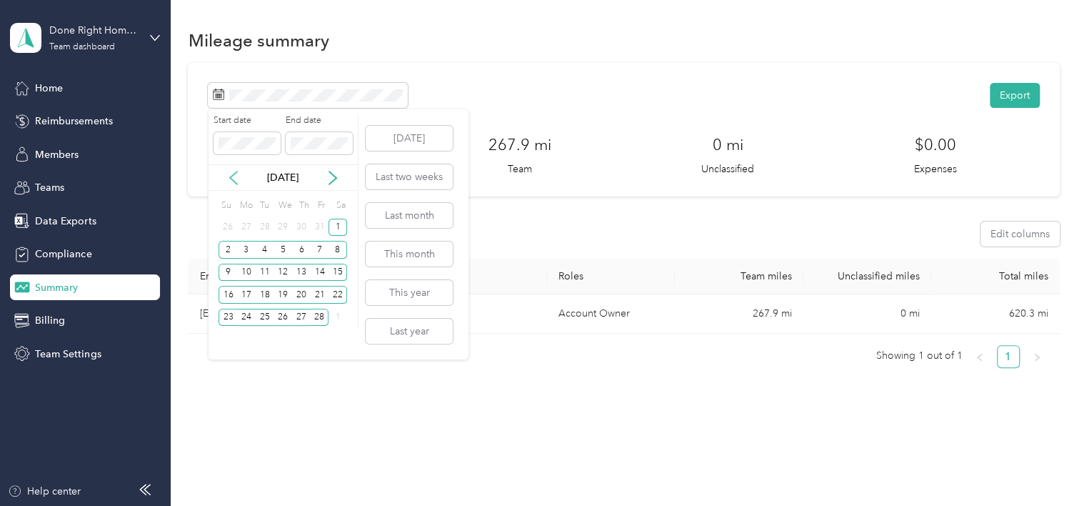
click at [230, 177] on icon at bounding box center [233, 177] width 7 height 13
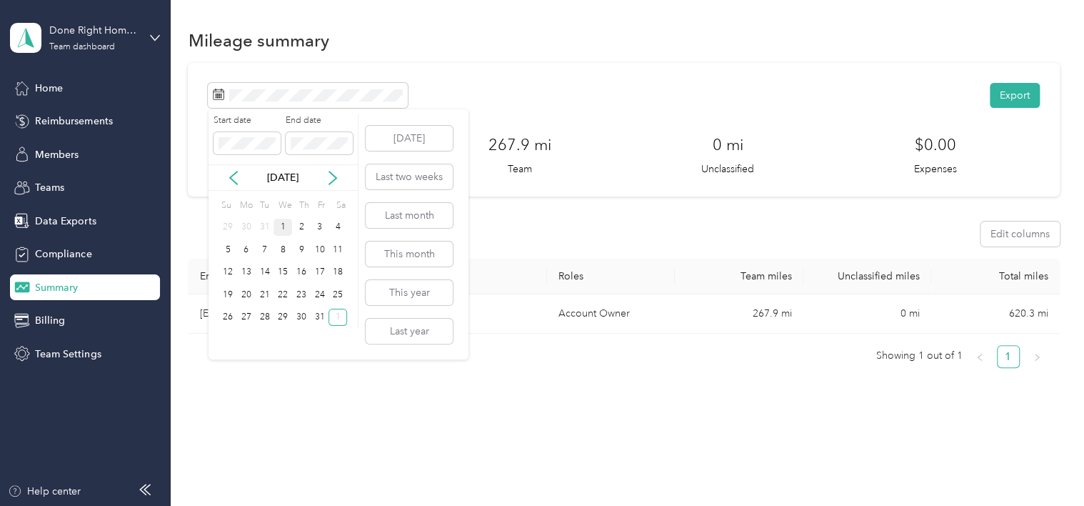
click at [281, 223] on div "1" at bounding box center [282, 228] width 19 height 18
click at [320, 314] on div "31" at bounding box center [320, 317] width 19 height 18
